Goal: Transaction & Acquisition: Book appointment/travel/reservation

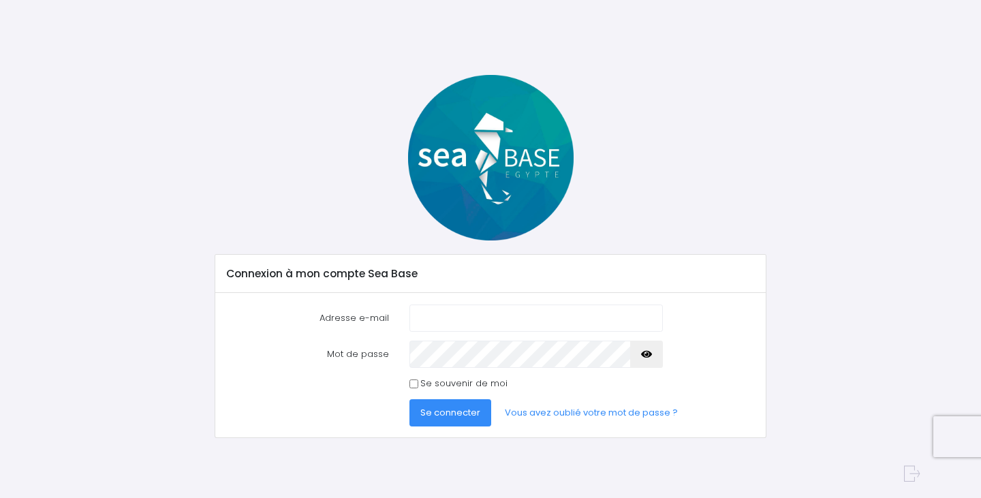
click at [637, 497] on com-1password-button at bounding box center [490, 498] width 981 height 0
type input "nathalie@redseabase.com"
click at [474, 407] on span "Se connecter" at bounding box center [450, 412] width 60 height 13
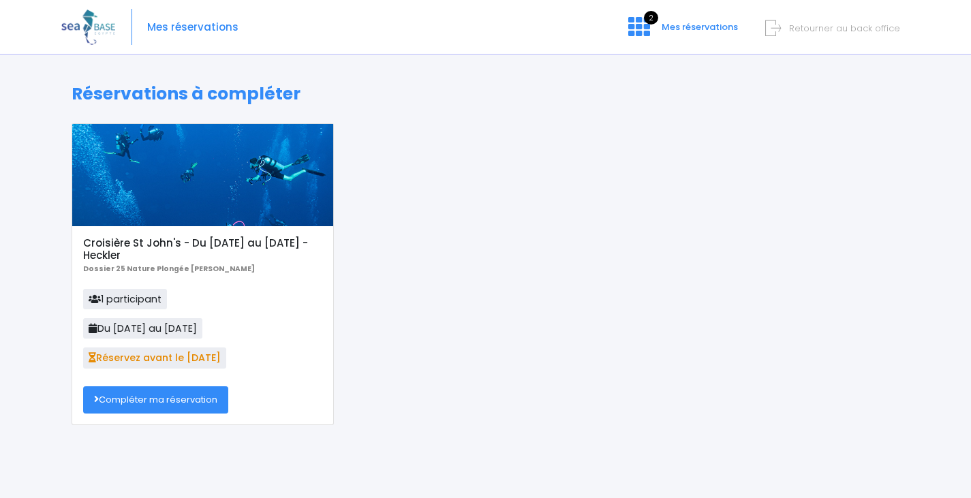
click at [174, 401] on link "Compléter ma réservation" at bounding box center [155, 399] width 145 height 27
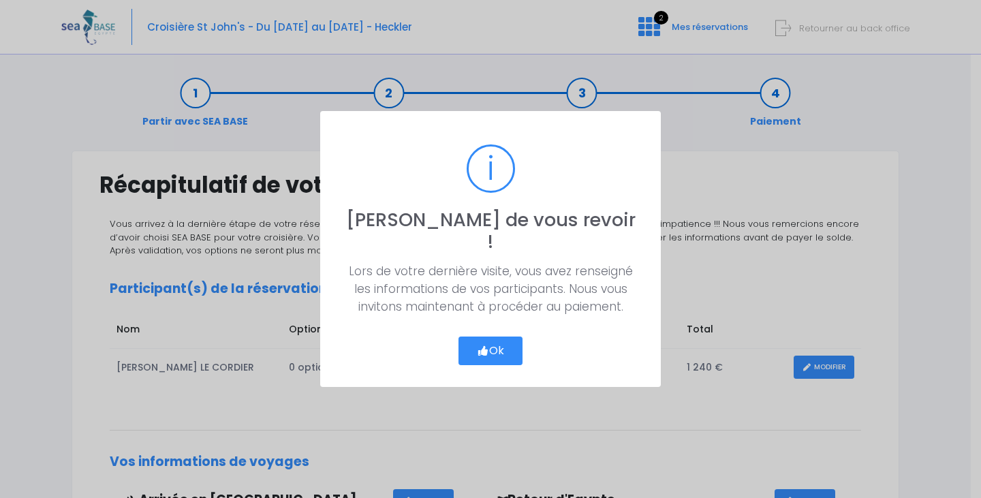
click at [480, 351] on icon "button" at bounding box center [483, 351] width 12 height 0
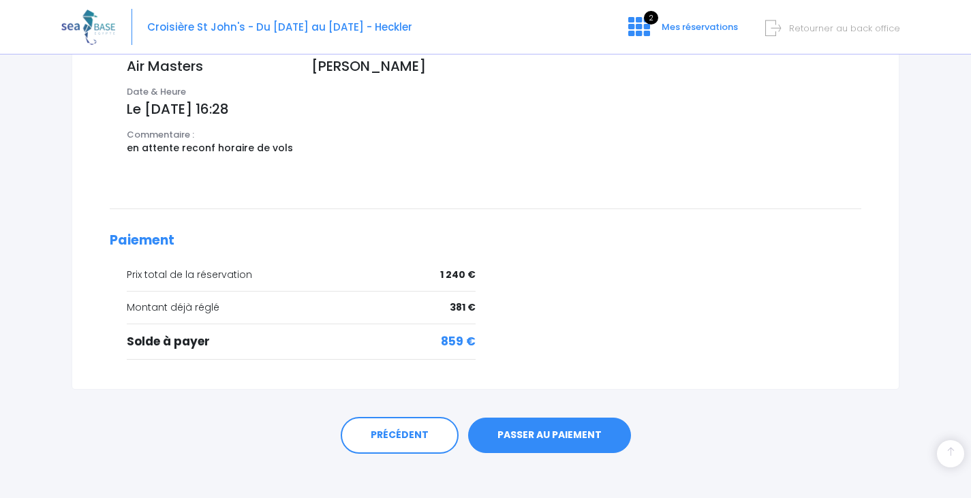
scroll to position [497, 0]
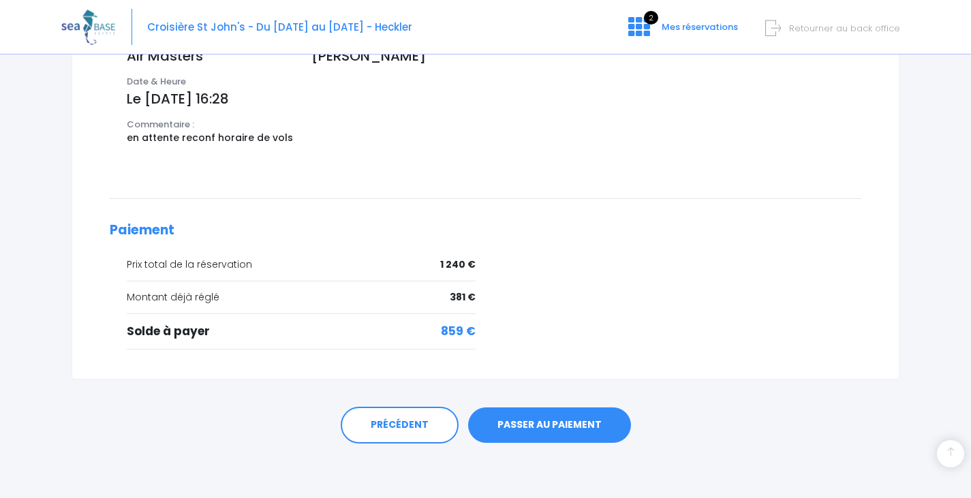
click at [550, 422] on link "PASSER AU PAIEMENT" at bounding box center [549, 425] width 163 height 35
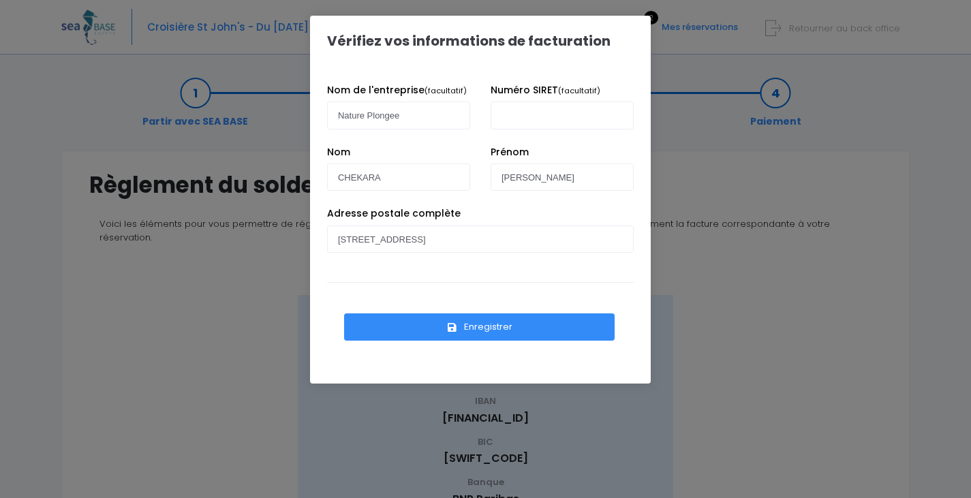
click at [504, 323] on button "Enregistrer" at bounding box center [479, 326] width 271 height 27
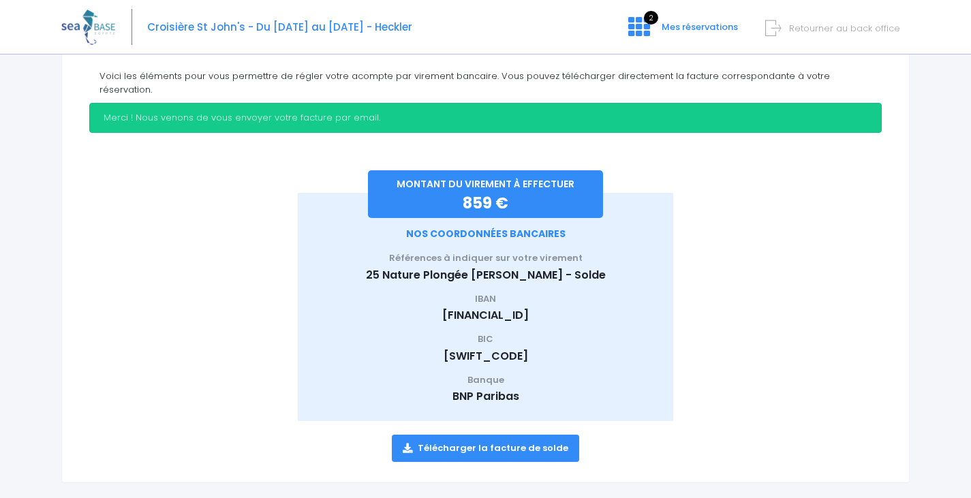
scroll to position [153, 0]
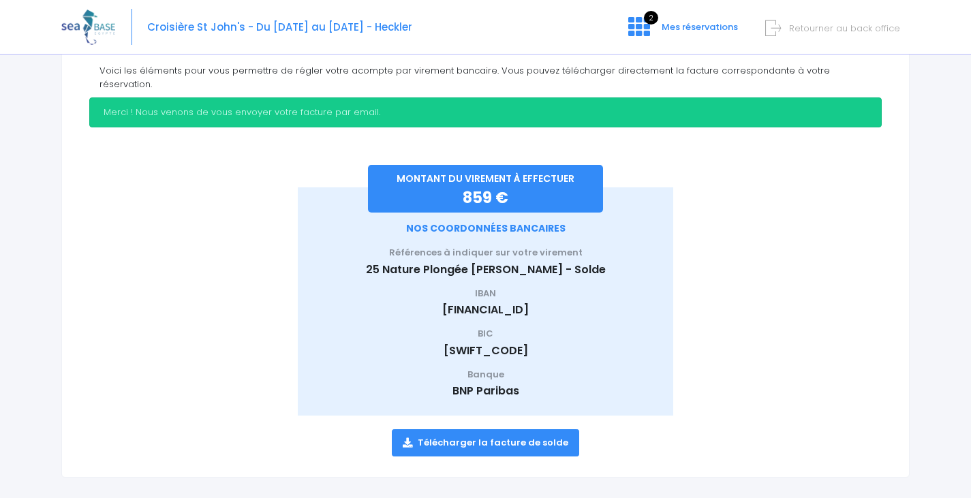
click at [500, 431] on link "Télécharger la facture de solde" at bounding box center [485, 442] width 187 height 27
click at [706, 364] on div at bounding box center [783, 275] width 198 height 279
click at [831, 28] on span "Retourner au back office" at bounding box center [844, 28] width 111 height 13
